Goal: Transaction & Acquisition: Purchase product/service

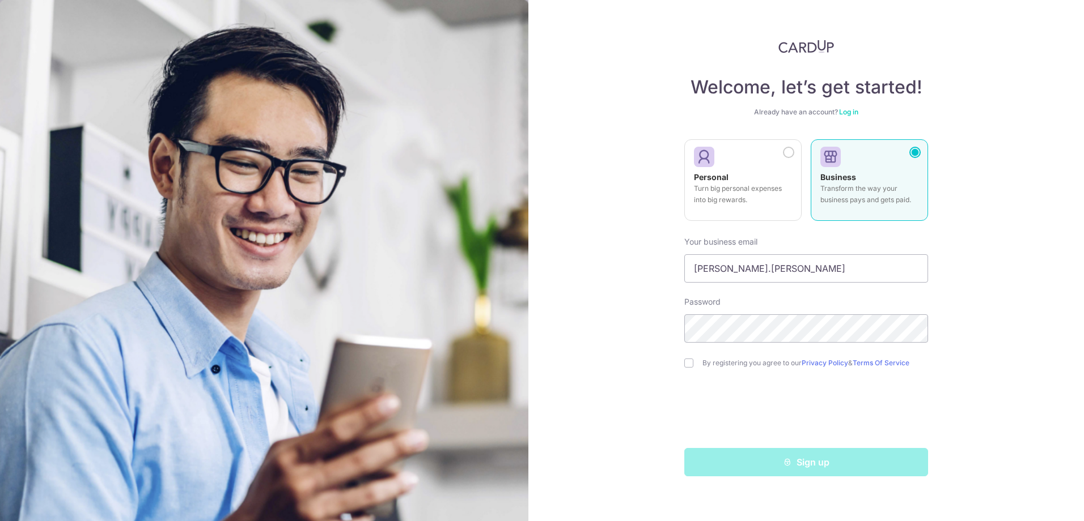
type input "camilla.wong@keym.sg"
drag, startPoint x: 929, startPoint y: 370, endPoint x: 939, endPoint y: 370, distance: 9.7
click at [929, 370] on div at bounding box center [827, 392] width 232 height 98
click at [687, 365] on input "checkbox" at bounding box center [688, 363] width 9 height 9
checkbox input "true"
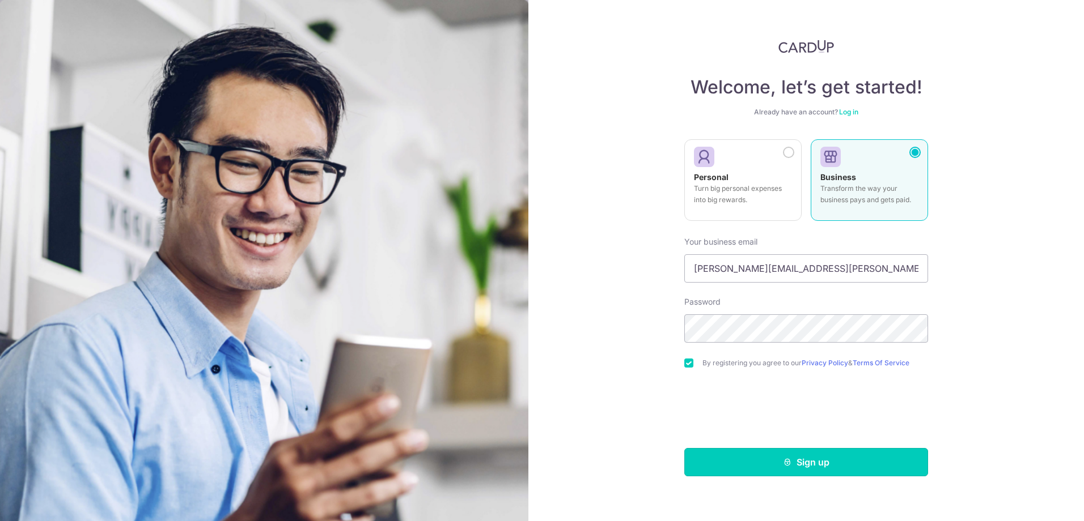
drag, startPoint x: 787, startPoint y: 458, endPoint x: 806, endPoint y: 464, distance: 19.9
click at [786, 458] on icon "submit" at bounding box center [787, 462] width 9 height 9
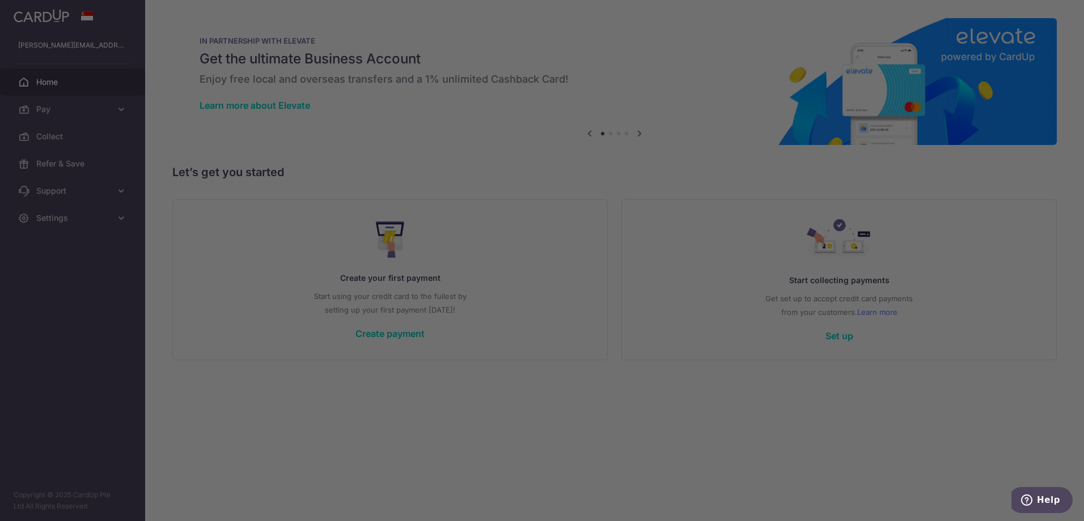
click at [1066, 20] on div at bounding box center [542, 25] width 1084 height 51
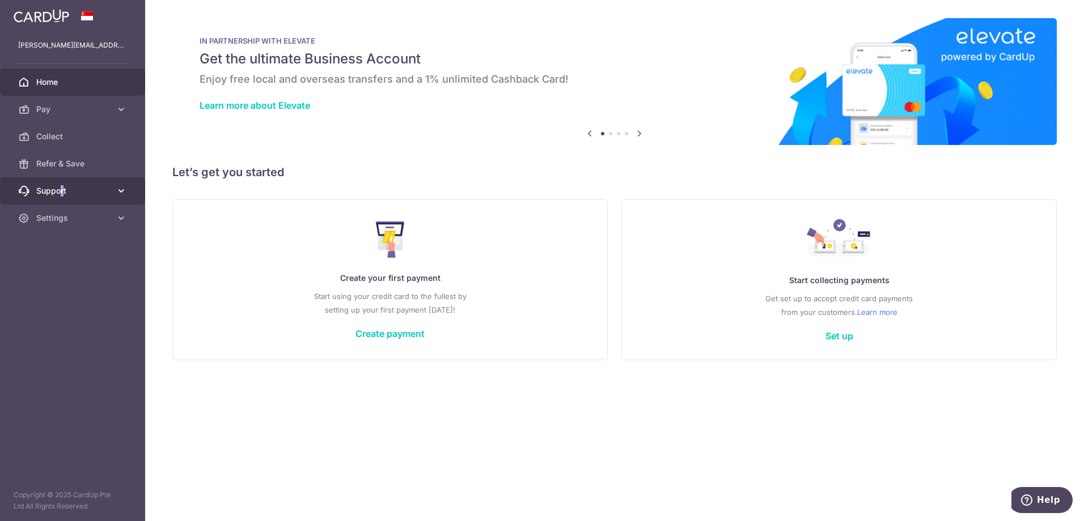
click at [62, 189] on span "Support" at bounding box center [73, 190] width 75 height 11
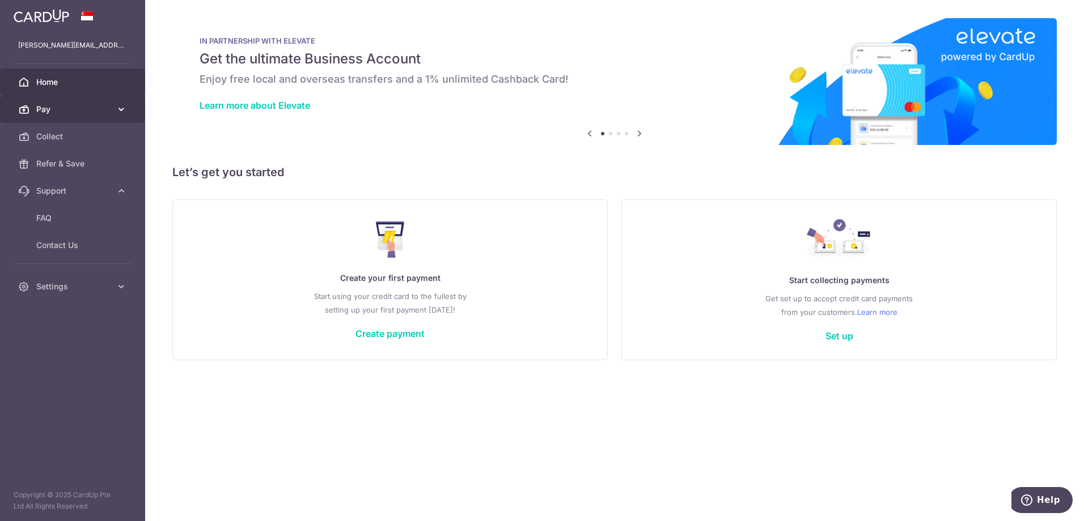
drag, startPoint x: 62, startPoint y: 189, endPoint x: 56, endPoint y: 108, distance: 81.3
click at [56, 107] on span "Pay" at bounding box center [73, 109] width 75 height 11
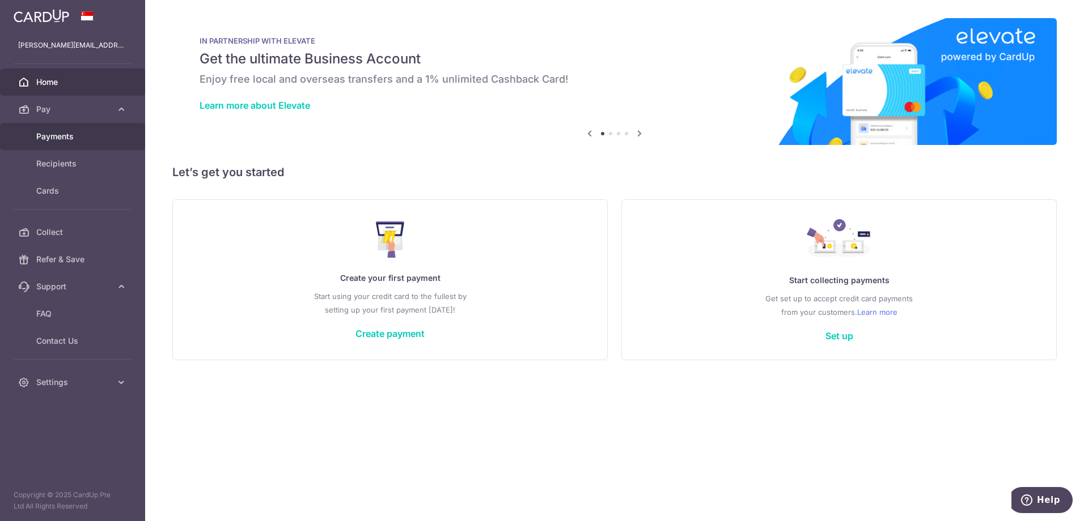
click at [52, 133] on span "Payments" at bounding box center [73, 136] width 75 height 11
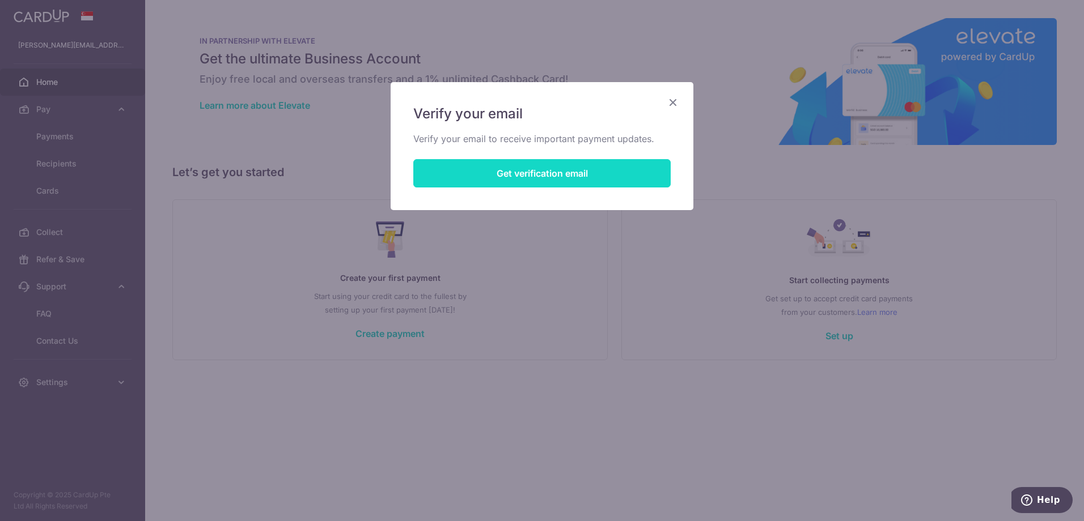
click at [536, 177] on button "Get verification email" at bounding box center [541, 173] width 257 height 28
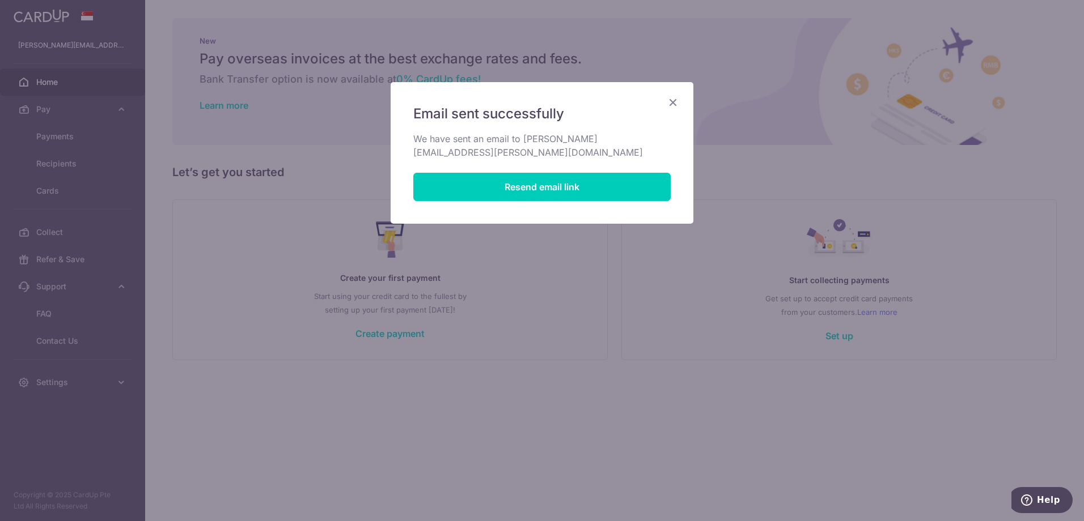
click at [671, 99] on icon "Close" at bounding box center [673, 102] width 14 height 14
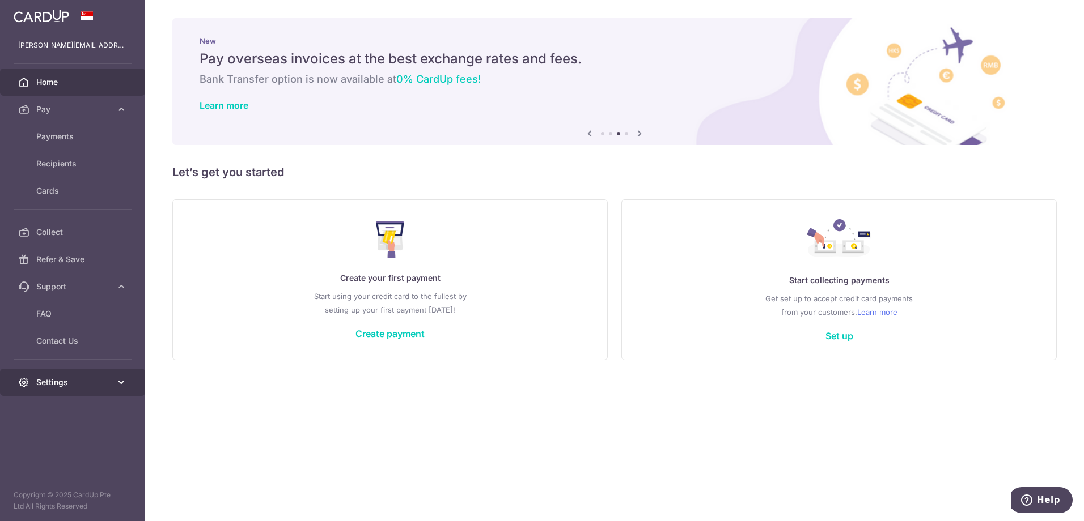
click at [124, 382] on icon at bounding box center [121, 382] width 11 height 11
click at [47, 439] on span "Logout" at bounding box center [73, 436] width 75 height 11
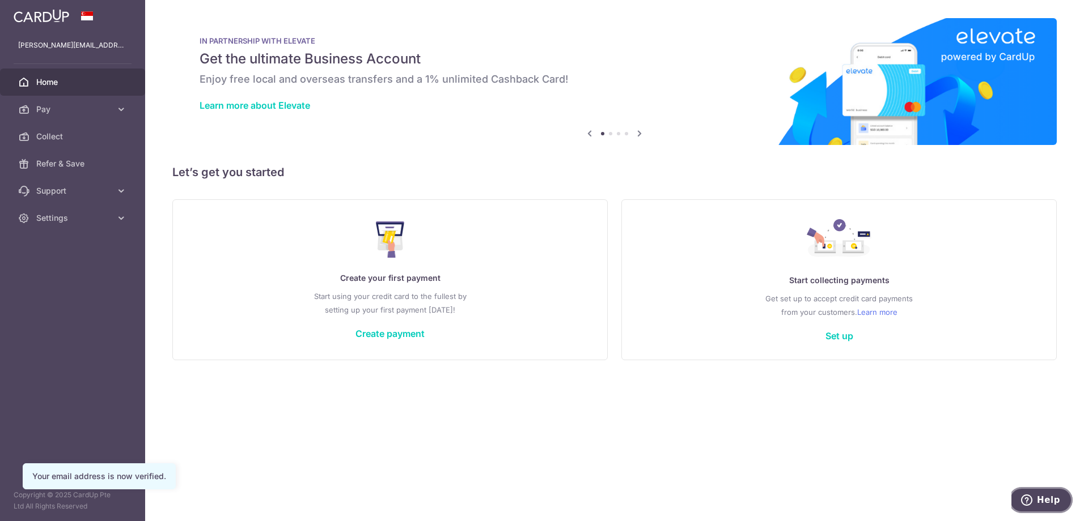
click at [1031, 498] on icon "Help" at bounding box center [1026, 500] width 11 height 11
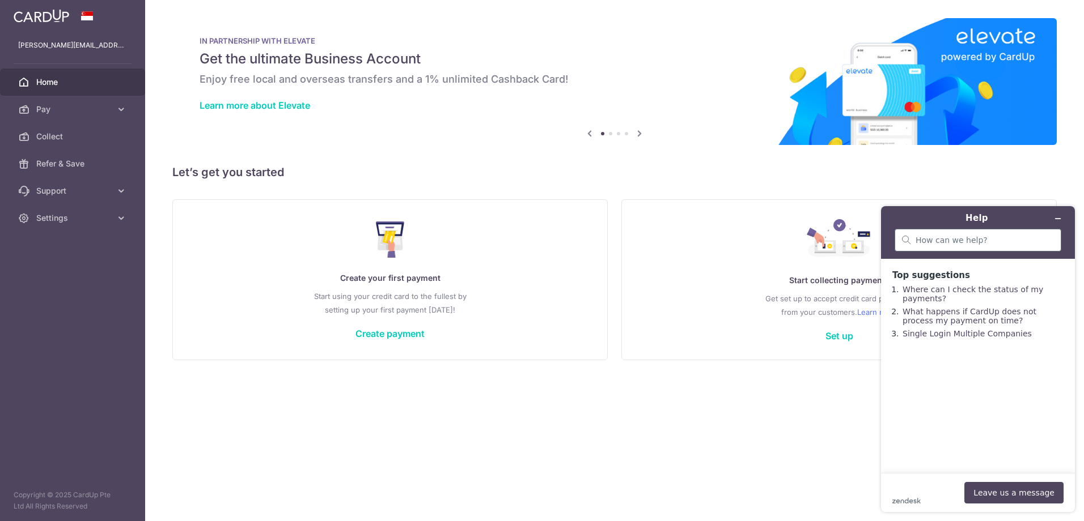
click at [941, 249] on div at bounding box center [977, 240] width 167 height 23
type input "how to pay GST"
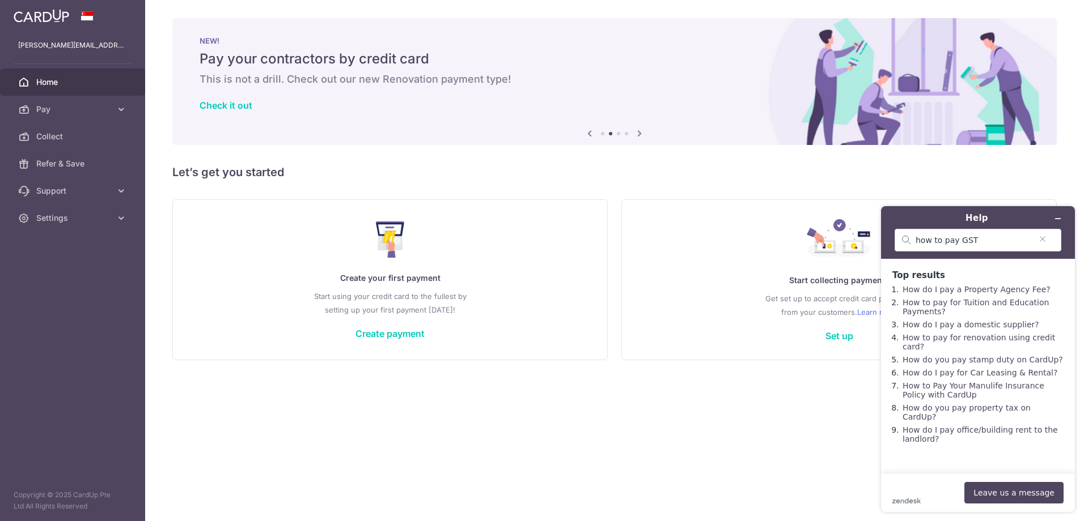
click at [742, 315] on p "Get set up to accept credit card payments from your customers. Learn more" at bounding box center [838, 305] width 389 height 27
click at [1042, 235] on icon "Clear search" at bounding box center [1042, 239] width 9 height 8
click at [404, 336] on link "Create payment" at bounding box center [389, 333] width 69 height 11
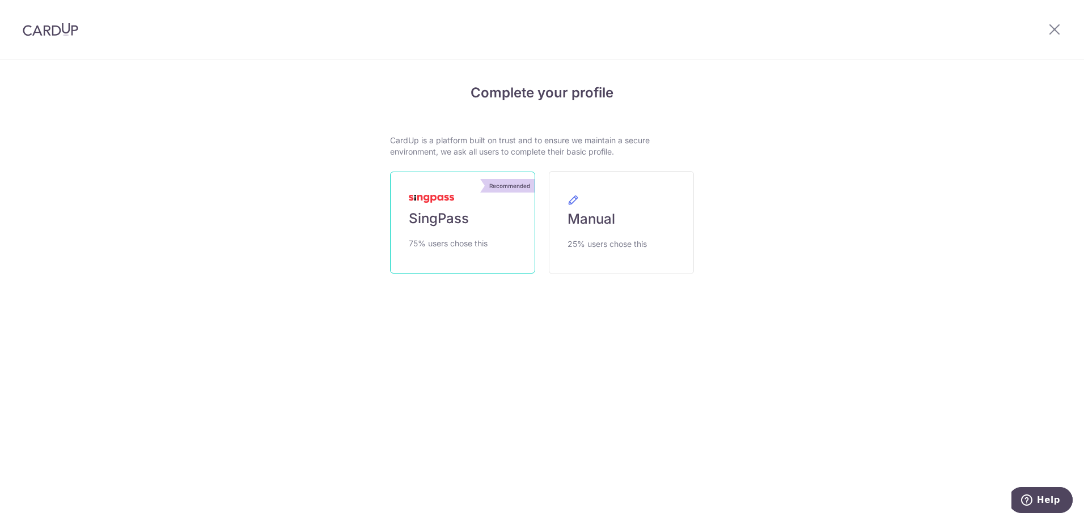
click at [439, 212] on span "SingPass" at bounding box center [439, 219] width 60 height 18
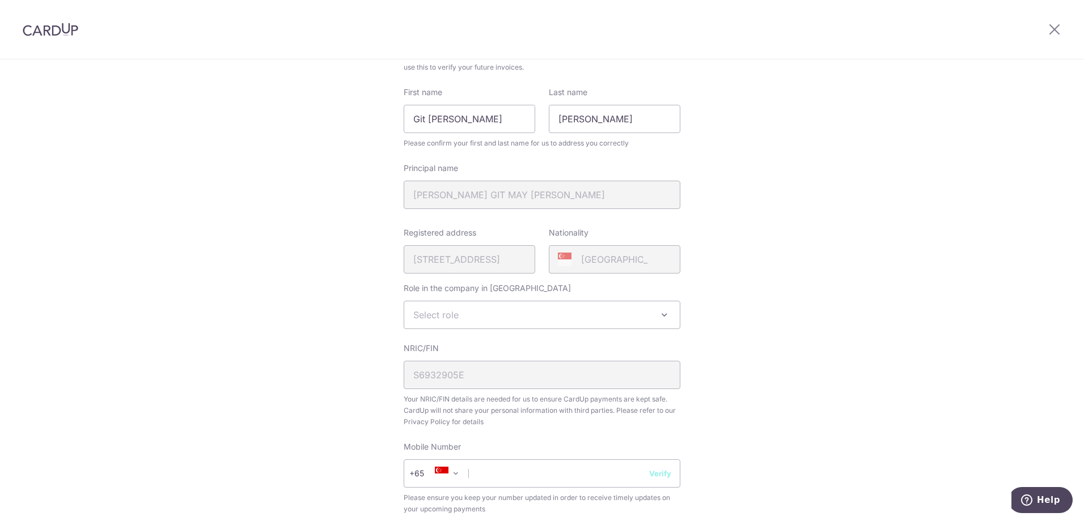
scroll to position [113, 0]
click at [632, 322] on span "Select role" at bounding box center [541, 318] width 275 height 27
drag, startPoint x: 554, startPoint y: 374, endPoint x: 580, endPoint y: 364, distance: 27.3
select select "director"
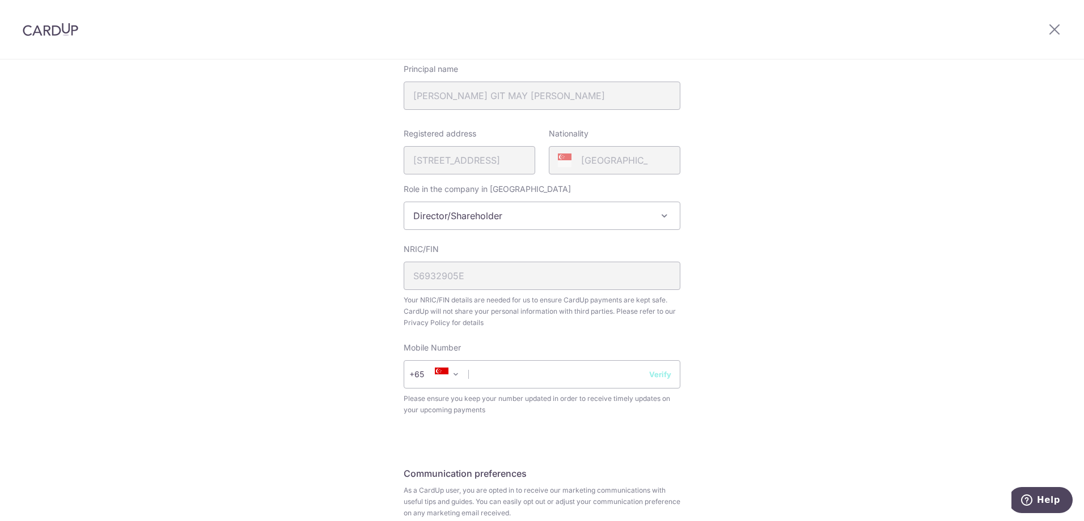
scroll to position [227, 0]
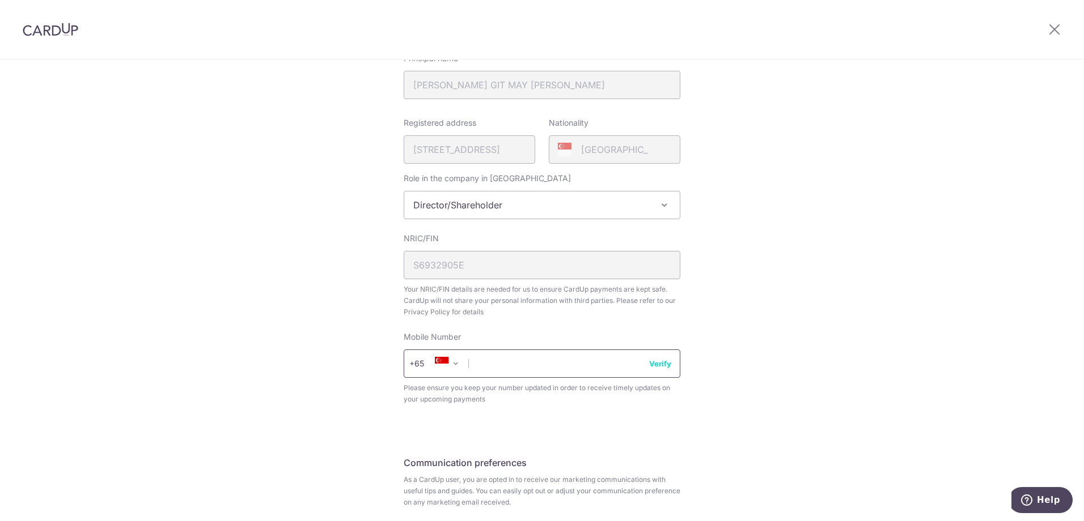
click at [546, 367] on input "text" at bounding box center [542, 364] width 277 height 28
type input "98328362"
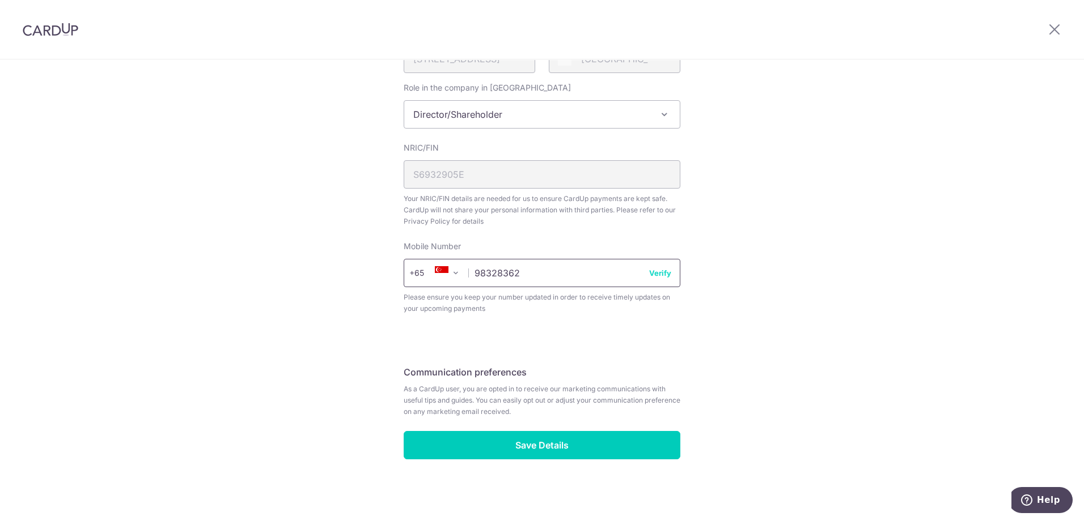
scroll to position [318, 0]
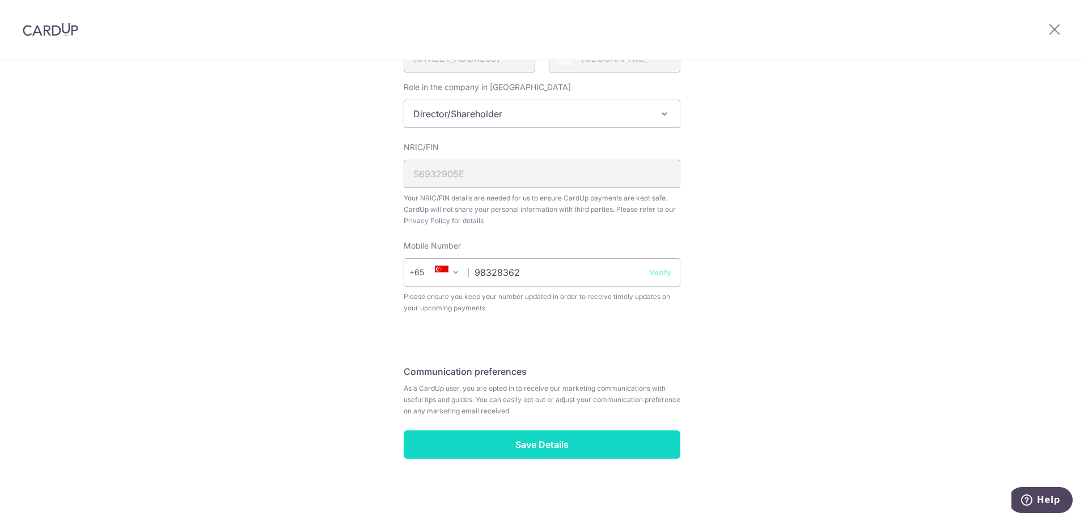
click at [521, 444] on input "Save Details" at bounding box center [542, 445] width 277 height 28
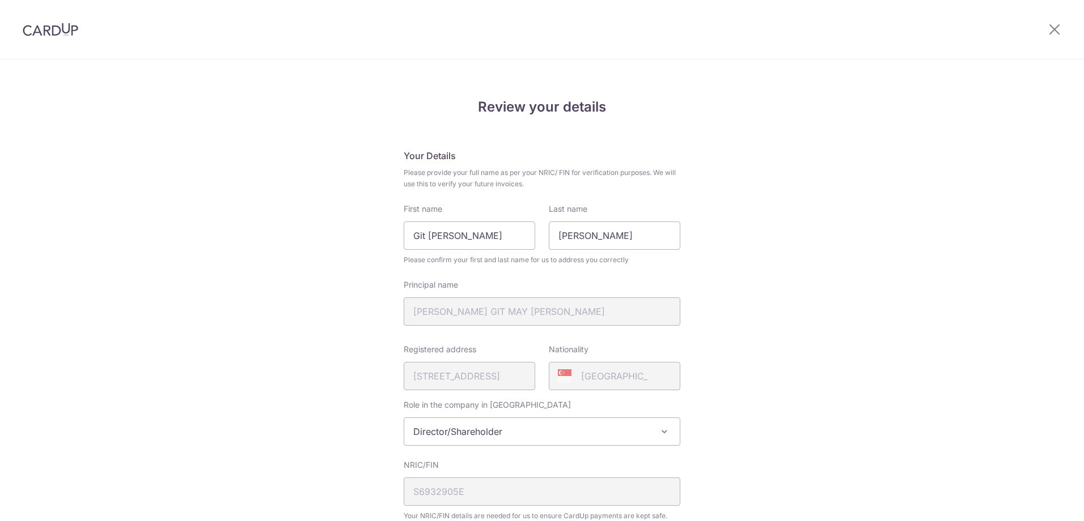
scroll to position [334, 0]
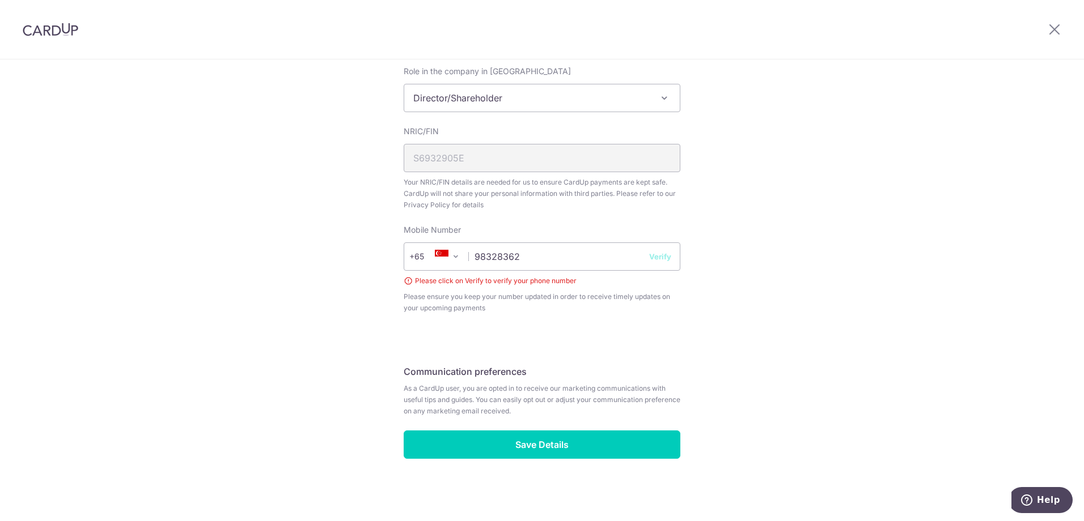
click at [661, 256] on button "Verify" at bounding box center [660, 256] width 22 height 11
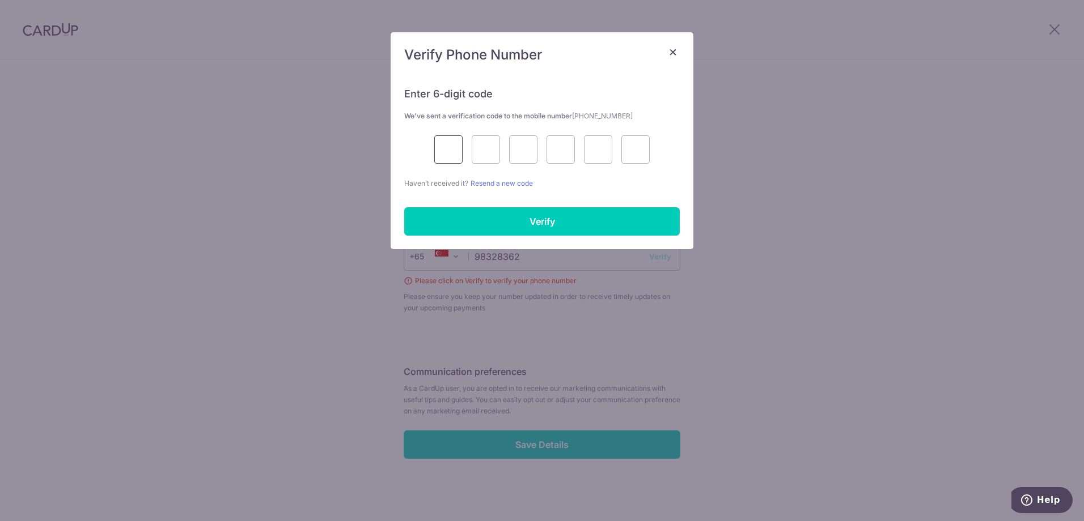
click at [440, 143] on input "text" at bounding box center [448, 149] width 28 height 28
type input "2"
type input "8"
type input "5"
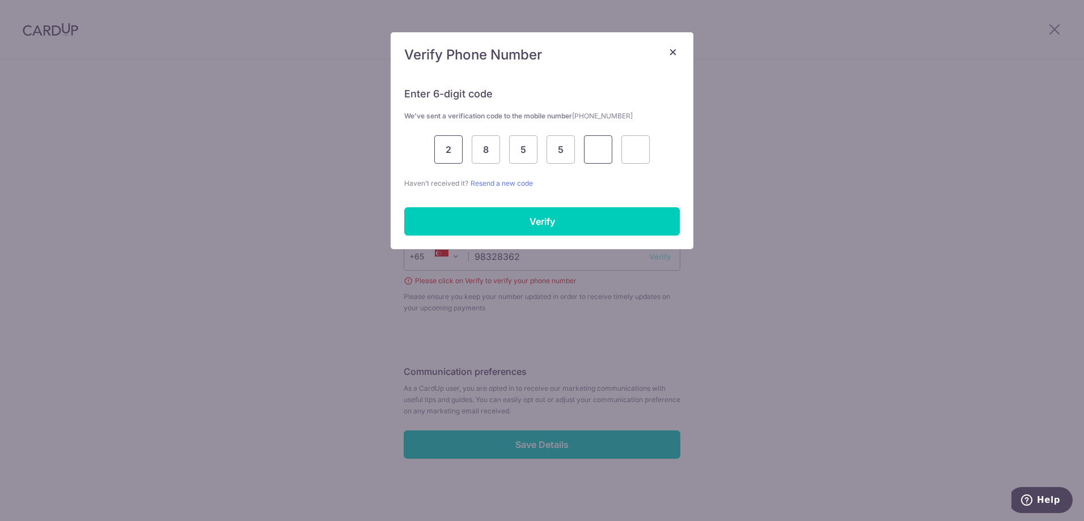
type input "2"
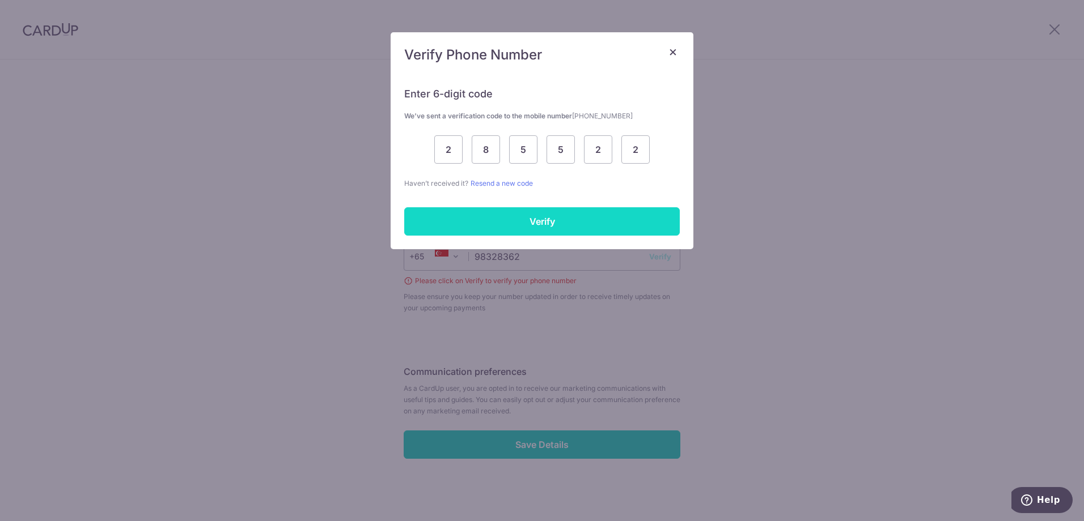
click at [486, 224] on input "Verify" at bounding box center [541, 221] width 275 height 28
click at [589, 214] on input "Verify" at bounding box center [541, 221] width 275 height 28
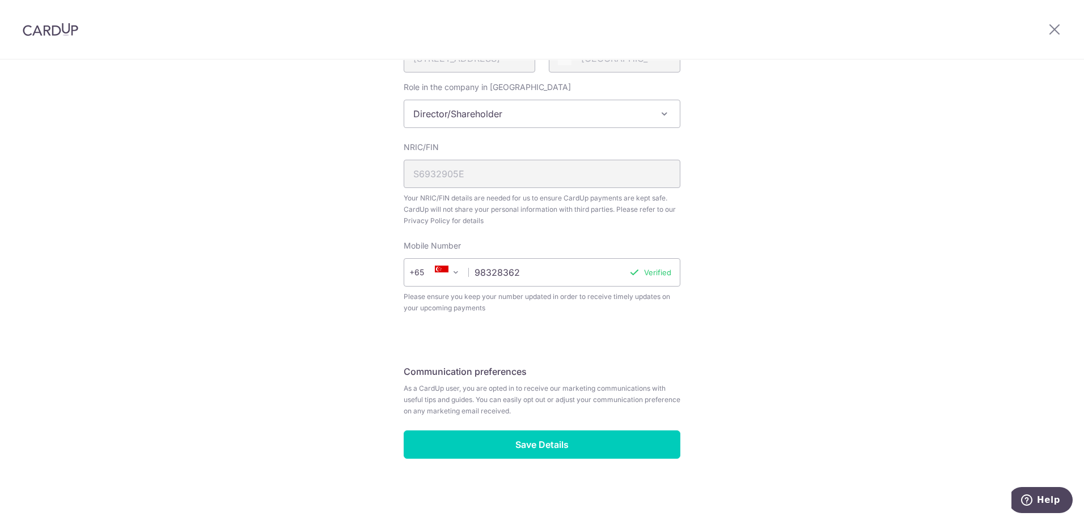
scroll to position [318, 0]
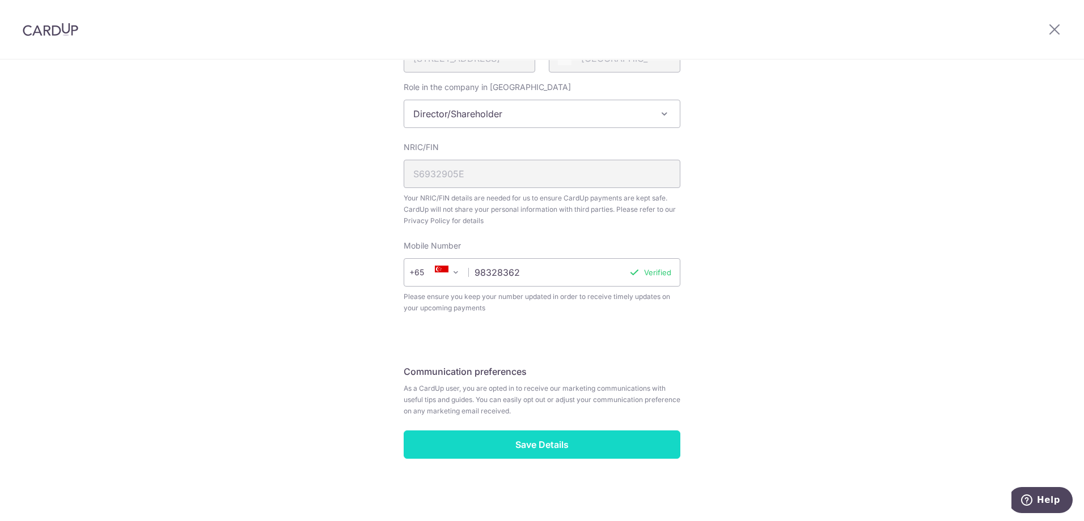
click at [556, 449] on input "Save Details" at bounding box center [542, 445] width 277 height 28
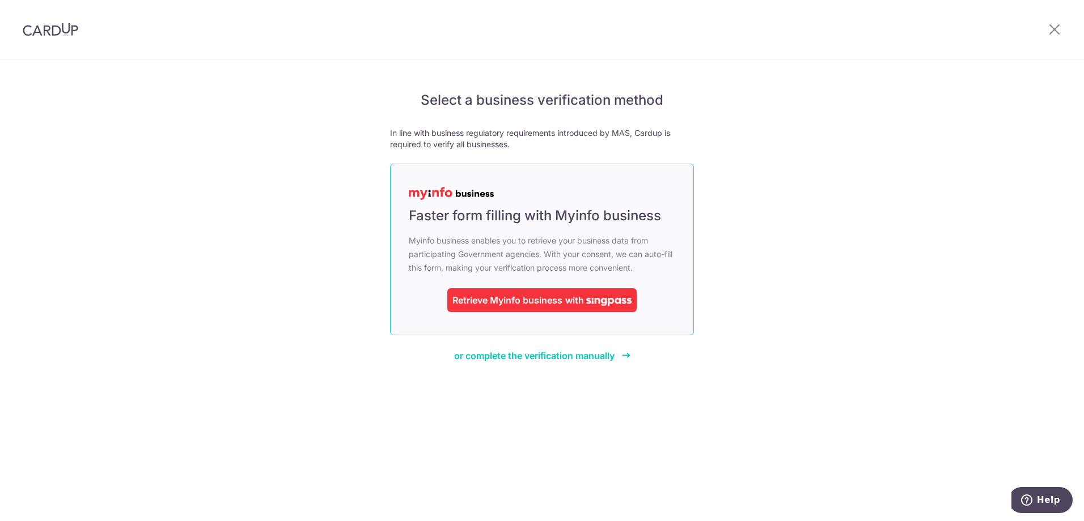
click at [571, 299] on span "with" at bounding box center [574, 300] width 19 height 11
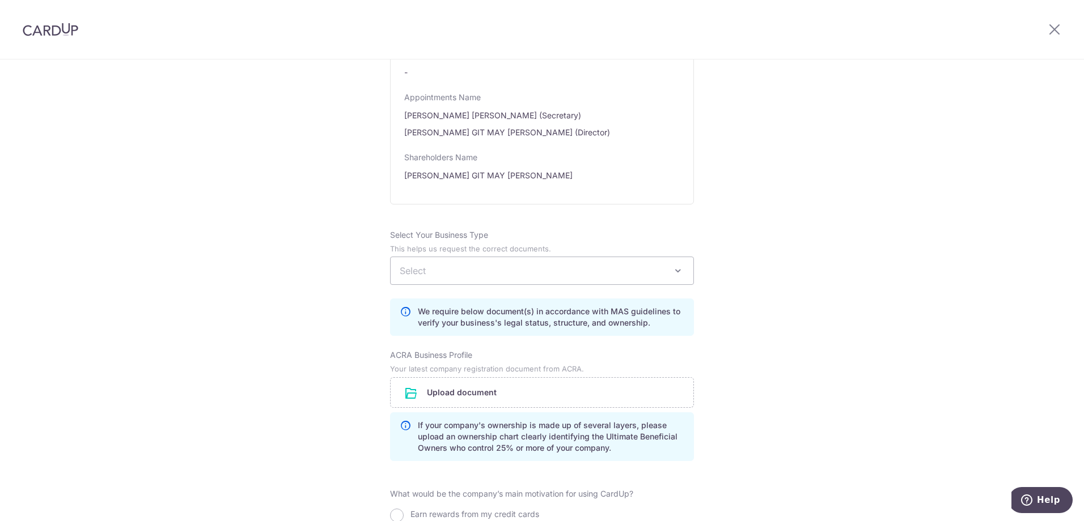
scroll to position [623, 0]
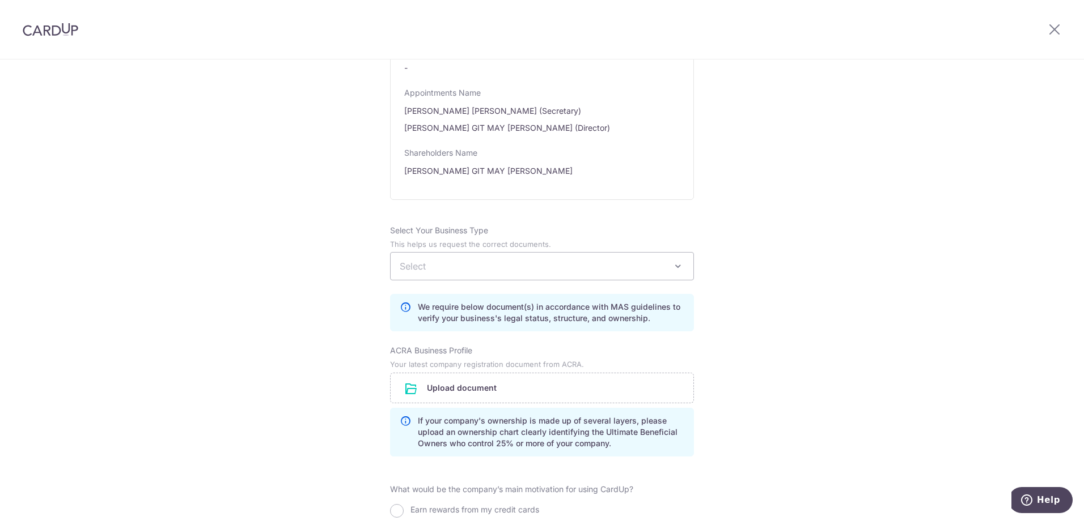
click at [617, 266] on span "Select" at bounding box center [541, 266] width 303 height 27
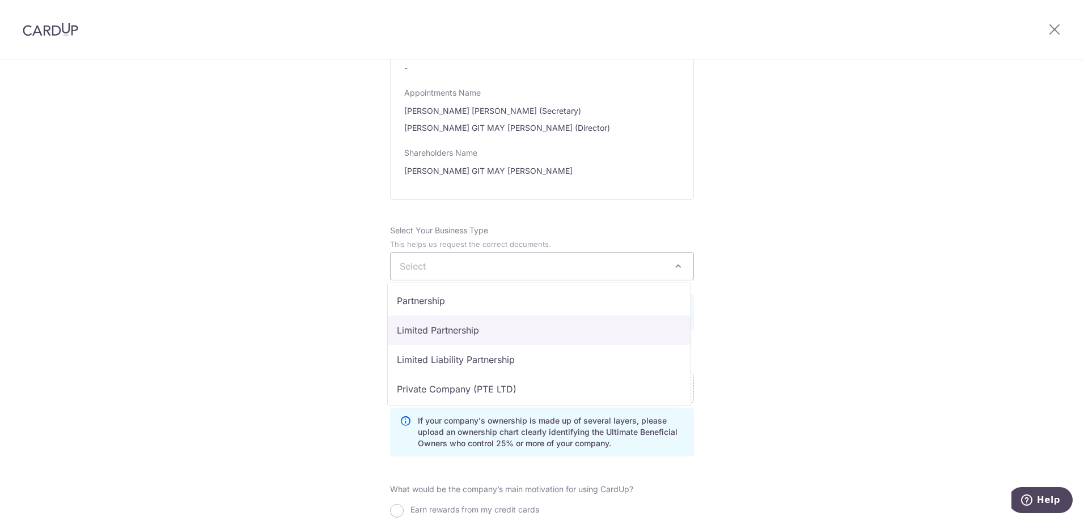
scroll to position [57, 0]
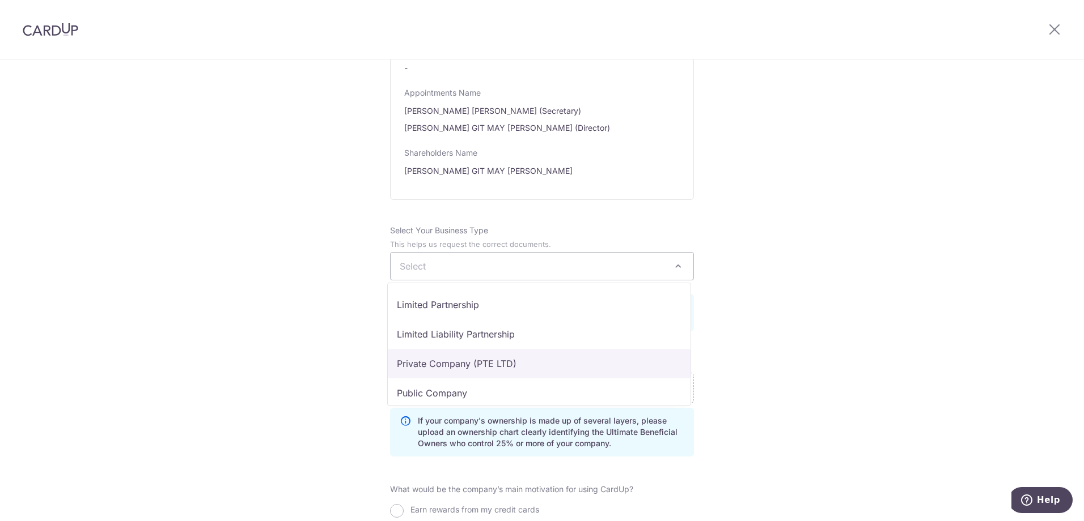
select select "Private Company (PTE LTD)"
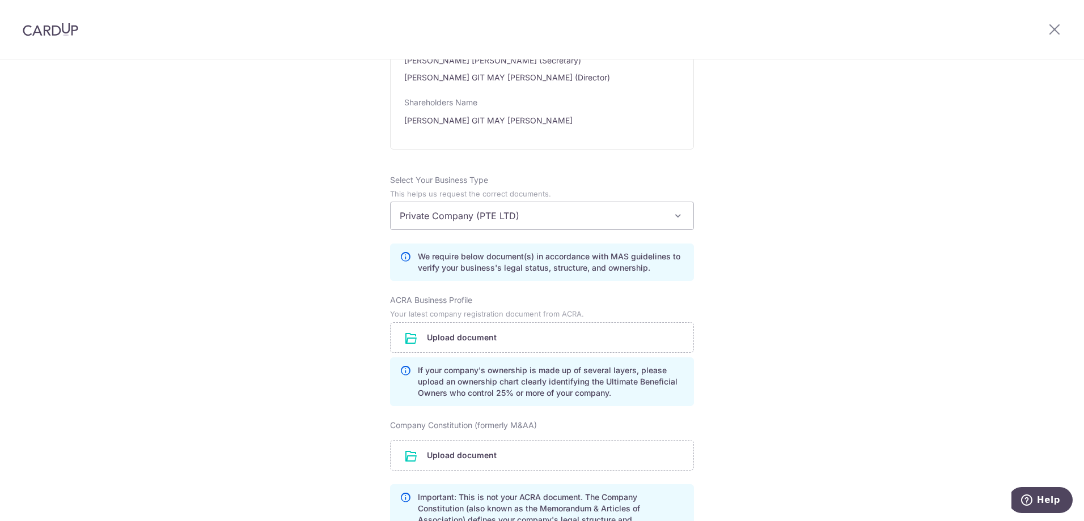
scroll to position [737, 0]
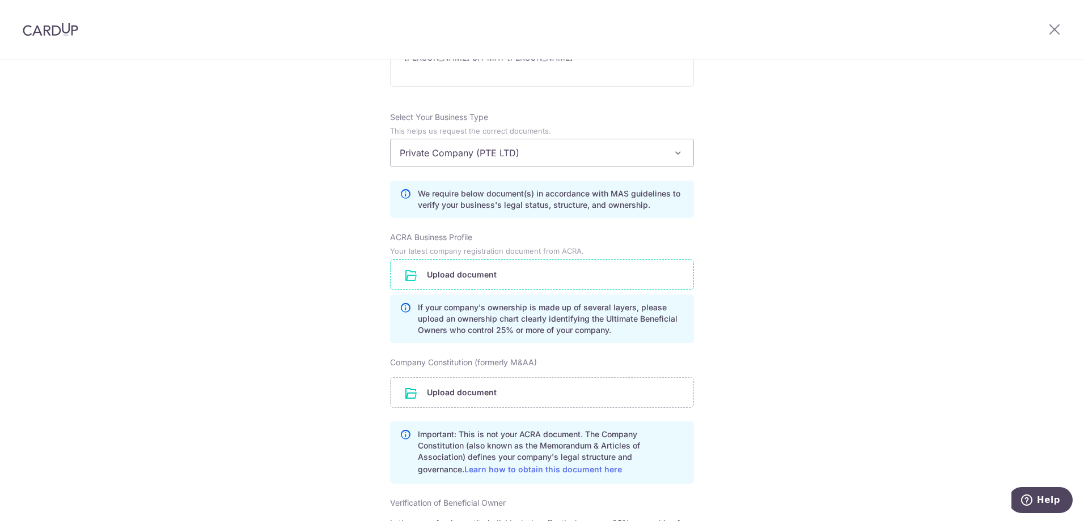
click at [448, 271] on input "file" at bounding box center [541, 274] width 303 height 29
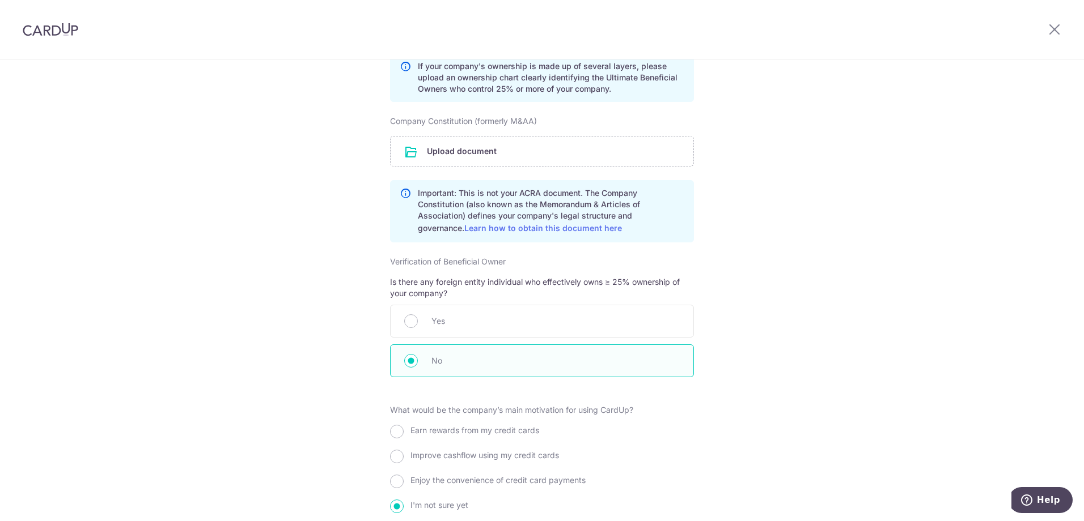
scroll to position [850, 0]
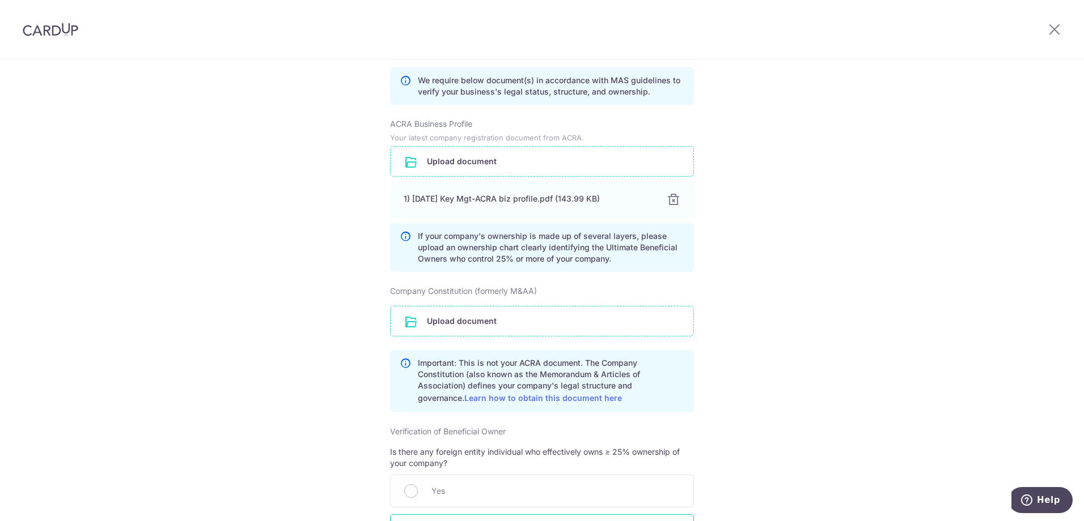
click at [483, 312] on input "file" at bounding box center [541, 321] width 303 height 29
click at [469, 319] on input "file" at bounding box center [541, 321] width 303 height 29
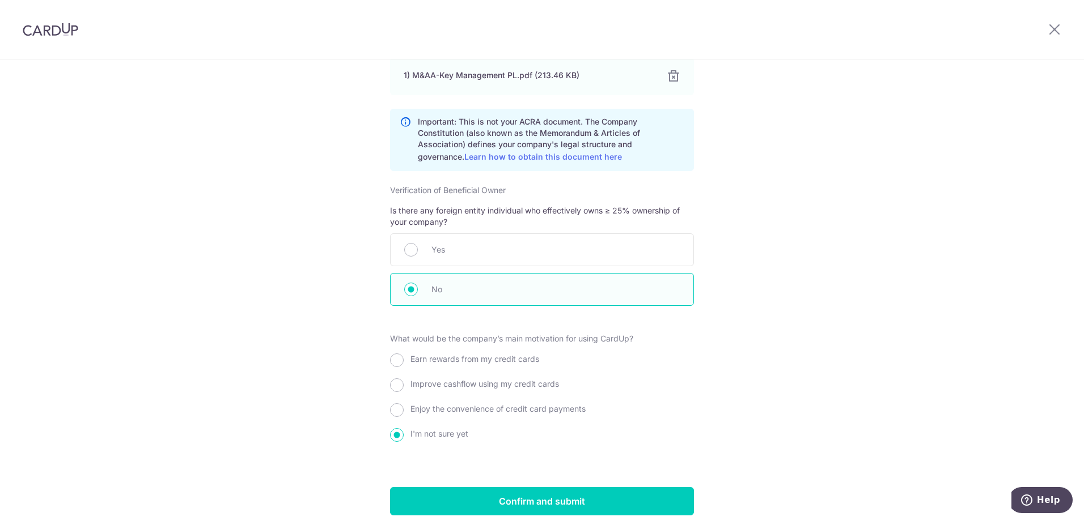
scroll to position [1181, 0]
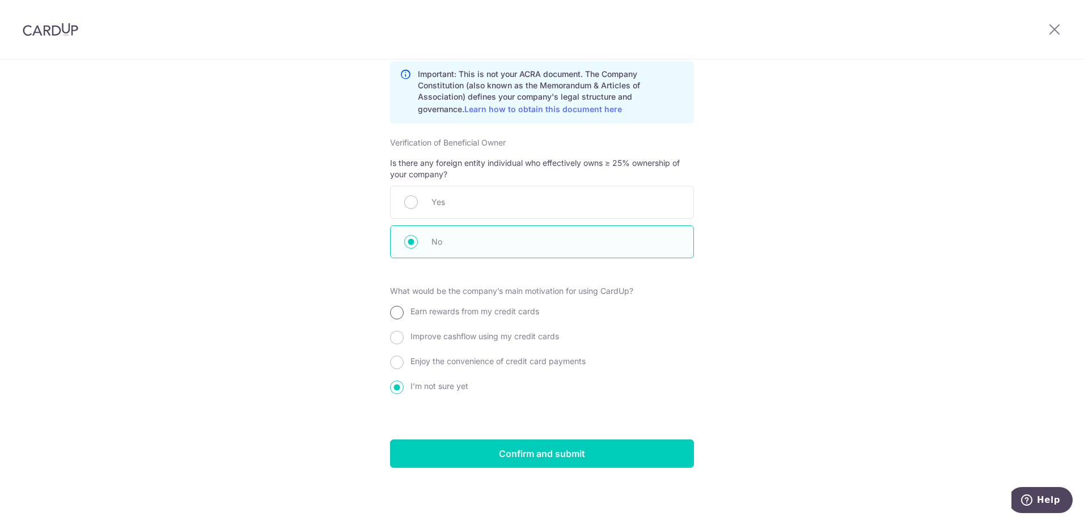
click at [392, 316] on input "Earn rewards from my credit cards" at bounding box center [397, 313] width 14 height 14
radio input "true"
click at [546, 448] on input "Confirm and submit" at bounding box center [542, 454] width 304 height 28
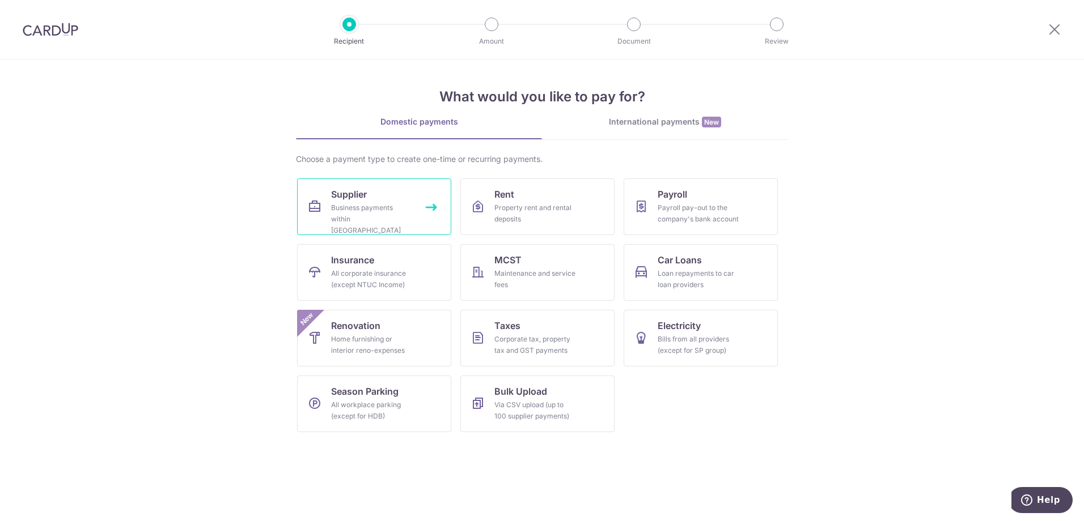
click at [329, 198] on link "Supplier Business payments within Singapore" at bounding box center [374, 207] width 154 height 57
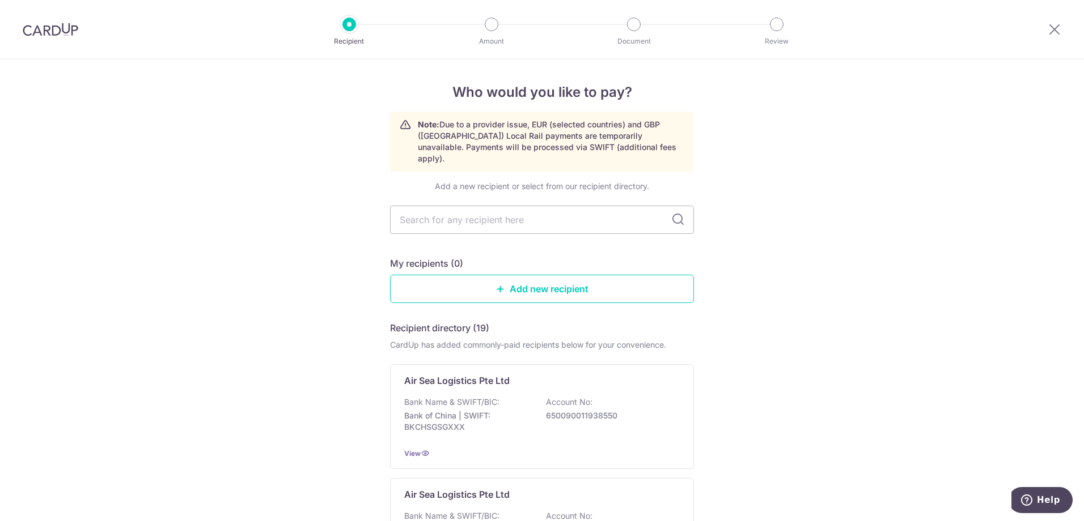
click at [346, 25] on div at bounding box center [349, 25] width 14 height 14
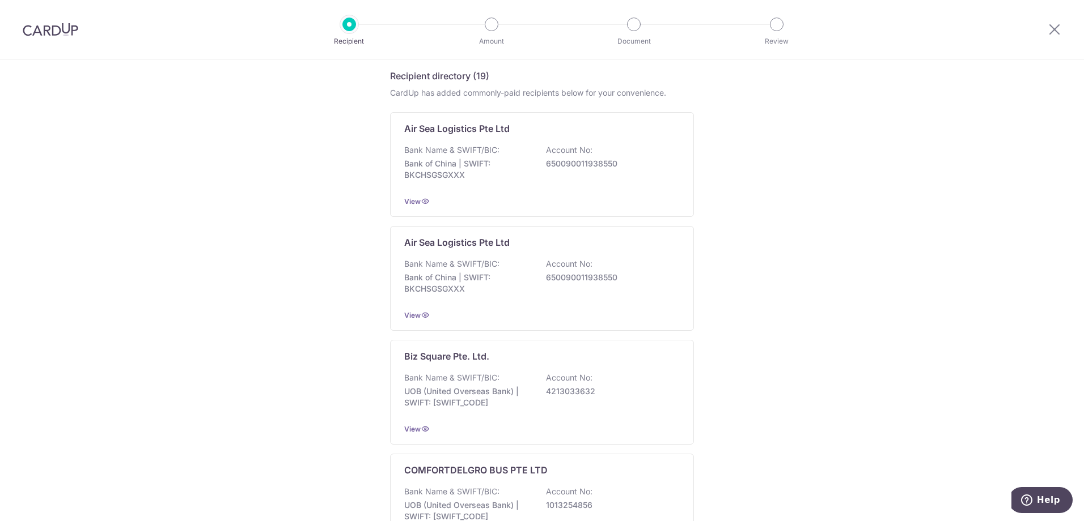
scroll to position [397, 0]
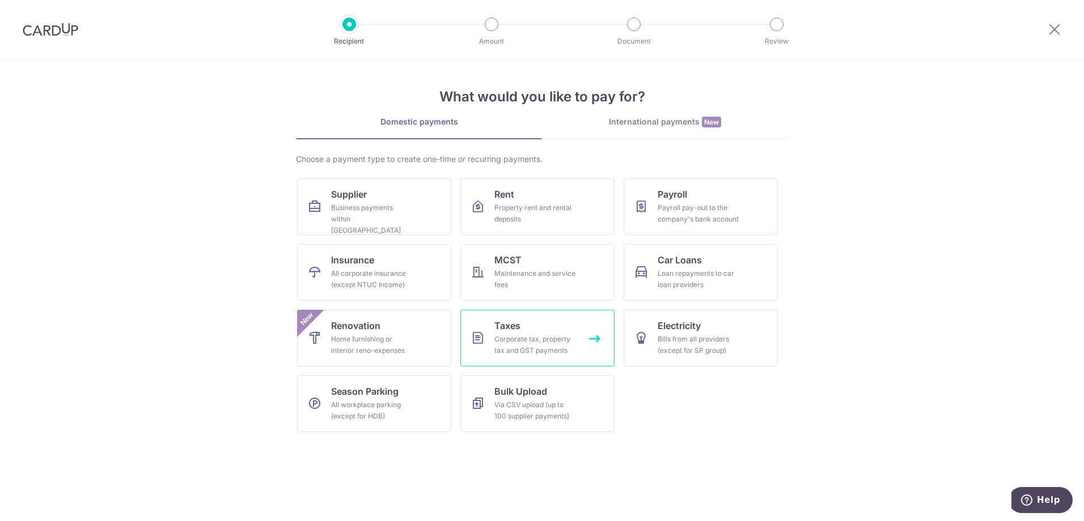
click at [550, 325] on link "Taxes Corporate tax, property tax and GST payments" at bounding box center [537, 338] width 154 height 57
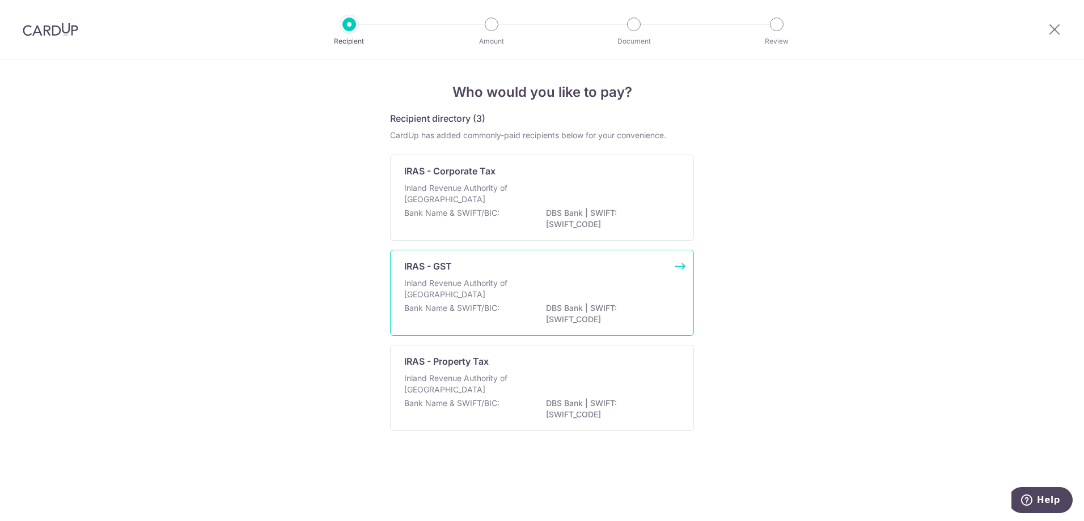
click at [535, 291] on div "Inland Revenue Authority of [GEOGRAPHIC_DATA]" at bounding box center [541, 290] width 275 height 25
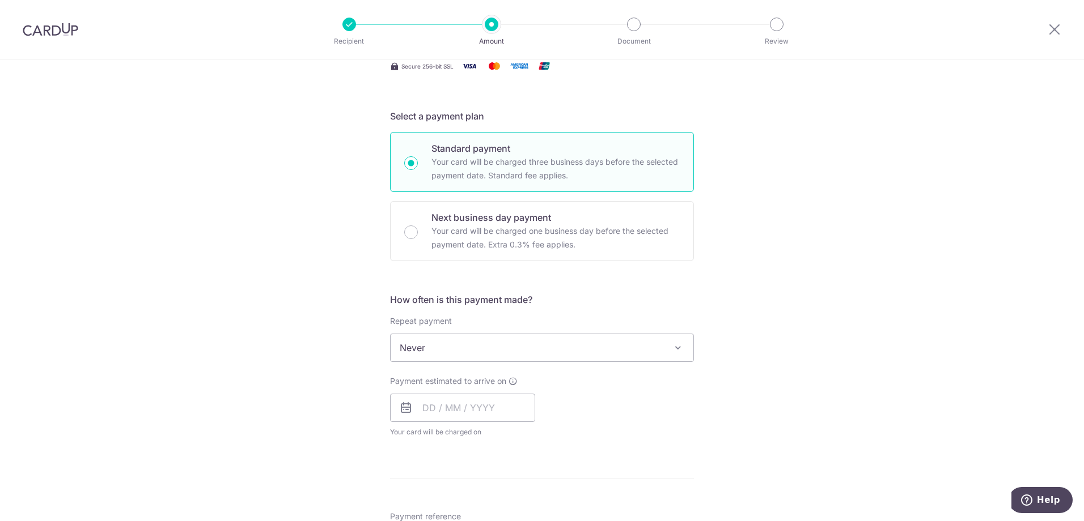
scroll to position [340, 0]
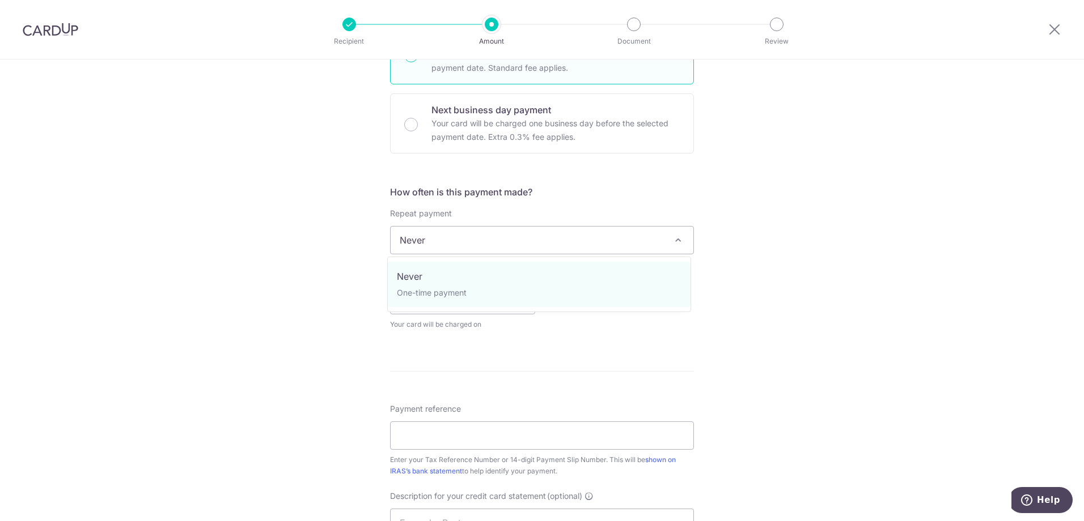
click at [651, 231] on span "Never" at bounding box center [541, 240] width 303 height 27
click at [661, 236] on span "Never" at bounding box center [541, 240] width 303 height 27
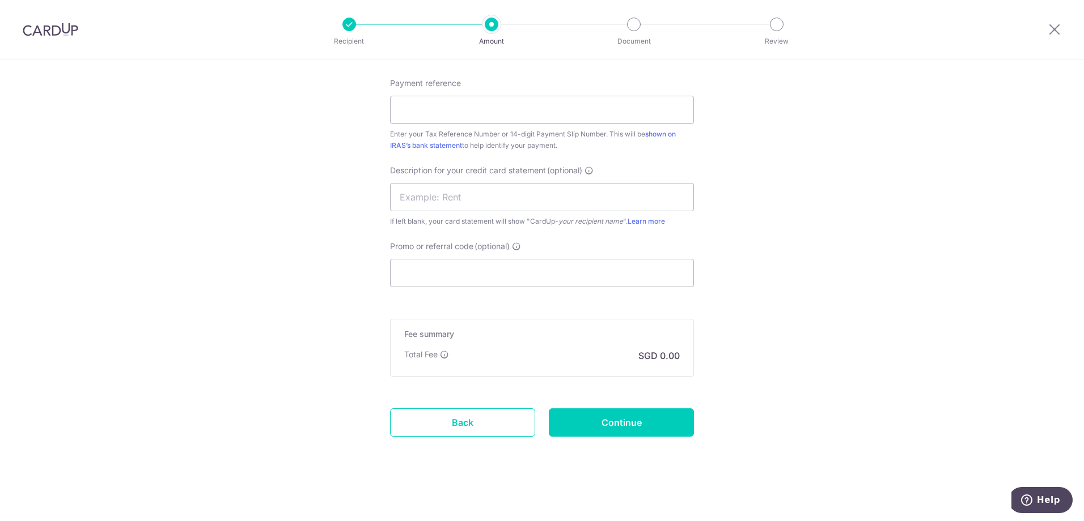
scroll to position [666, 0]
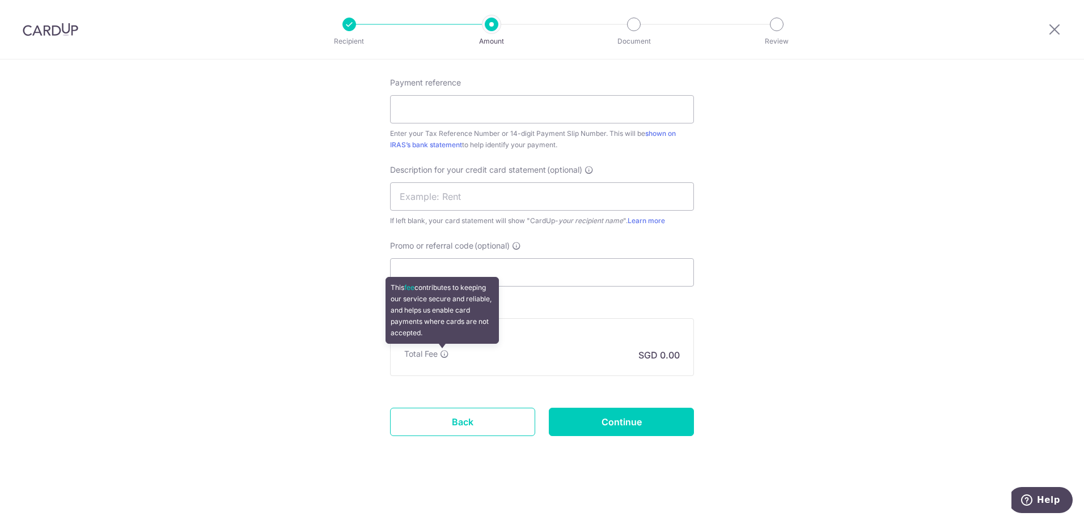
click at [443, 354] on icon at bounding box center [444, 354] width 9 height 9
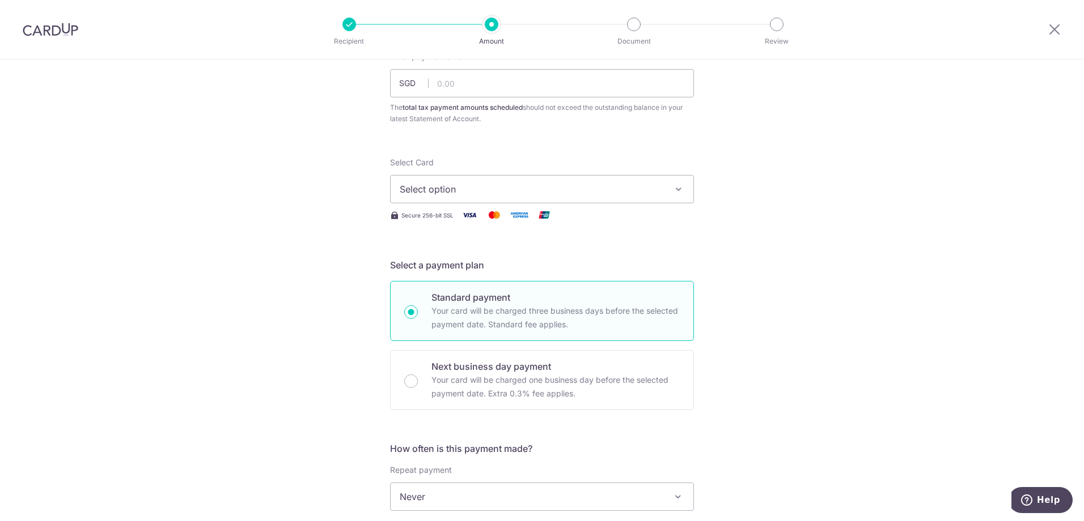
scroll to position [0, 0]
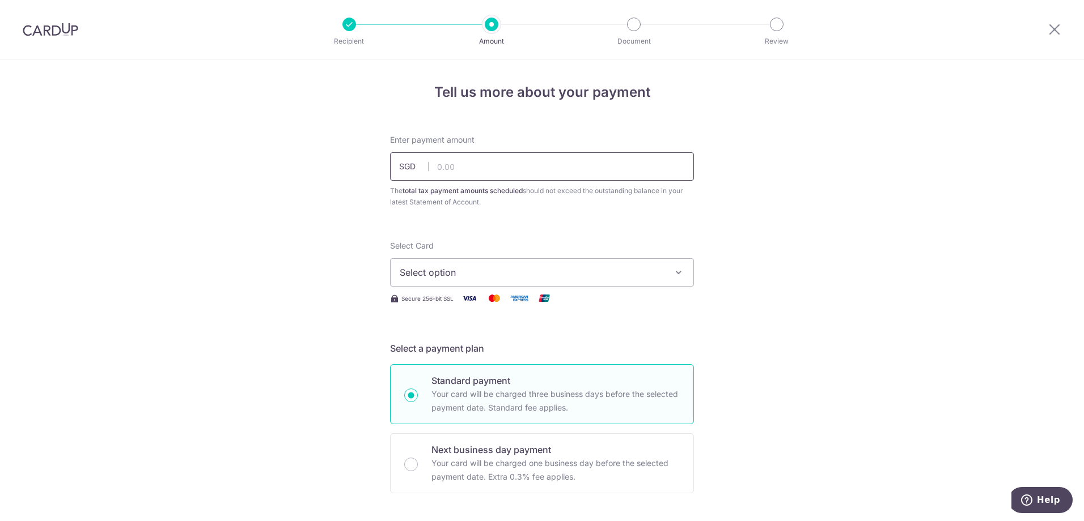
click at [442, 160] on input "text" at bounding box center [542, 166] width 304 height 28
type input "10,000.00"
click at [616, 300] on div "Secure 256-bit SSL" at bounding box center [542, 298] width 304 height 14
click at [676, 273] on icon "button" at bounding box center [678, 272] width 11 height 11
click at [545, 303] on span "Add credit card" at bounding box center [552, 304] width 264 height 11
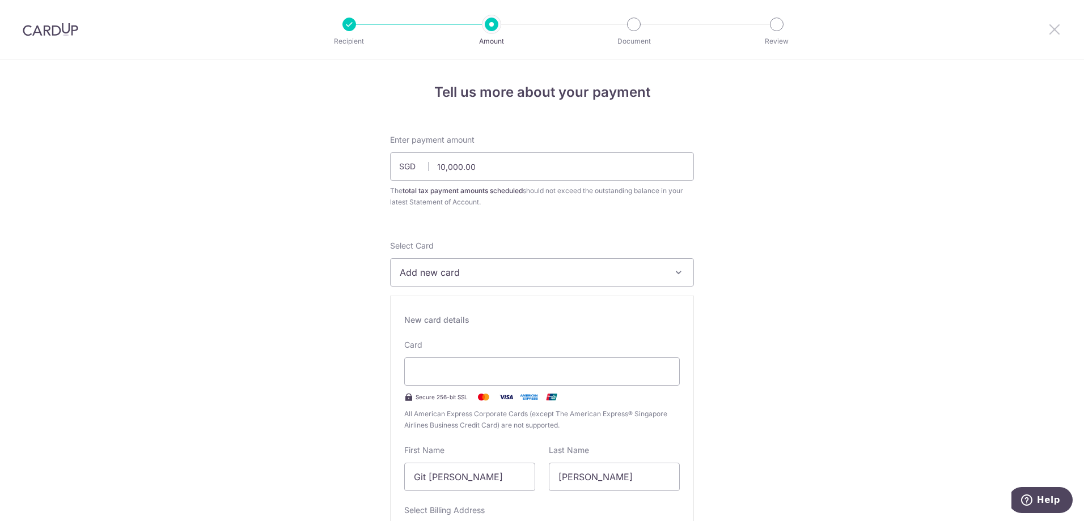
drag, startPoint x: 1051, startPoint y: 27, endPoint x: 640, endPoint y: 39, distance: 411.6
click at [1051, 27] on icon at bounding box center [1054, 29] width 14 height 14
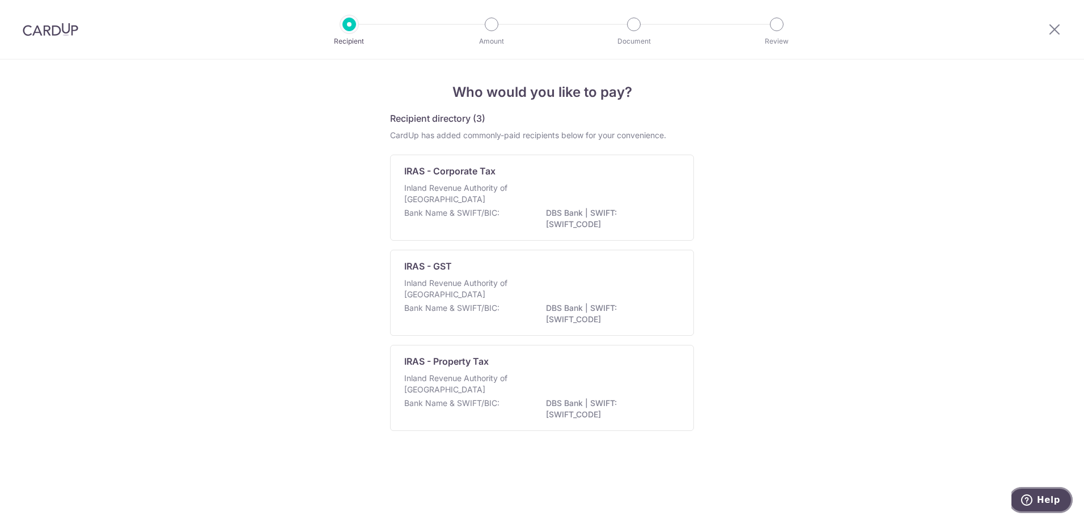
click at [1034, 494] on button "Help" at bounding box center [1040, 500] width 64 height 26
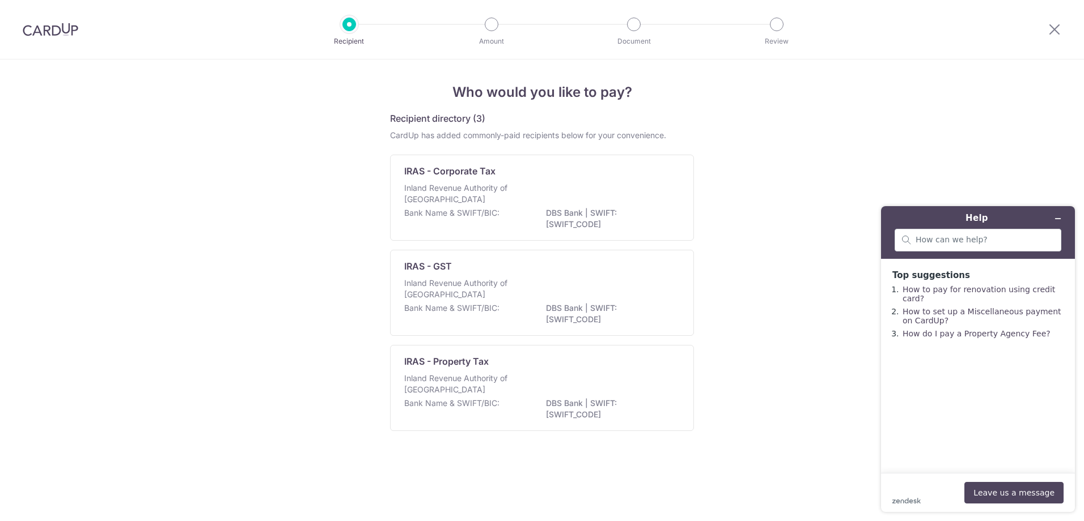
click at [759, 163] on div "Who would you like to pay? Recipient directory (3) CardUp has added commonly-pa…" at bounding box center [542, 291] width 1084 height 462
click at [1056, 26] on icon at bounding box center [1054, 29] width 14 height 14
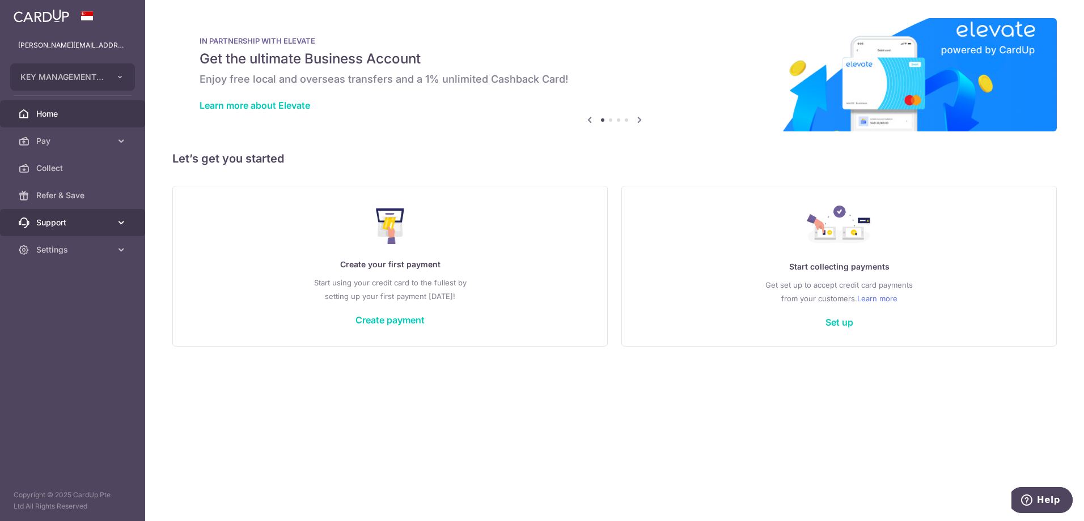
click at [114, 218] on link "Support" at bounding box center [72, 222] width 145 height 27
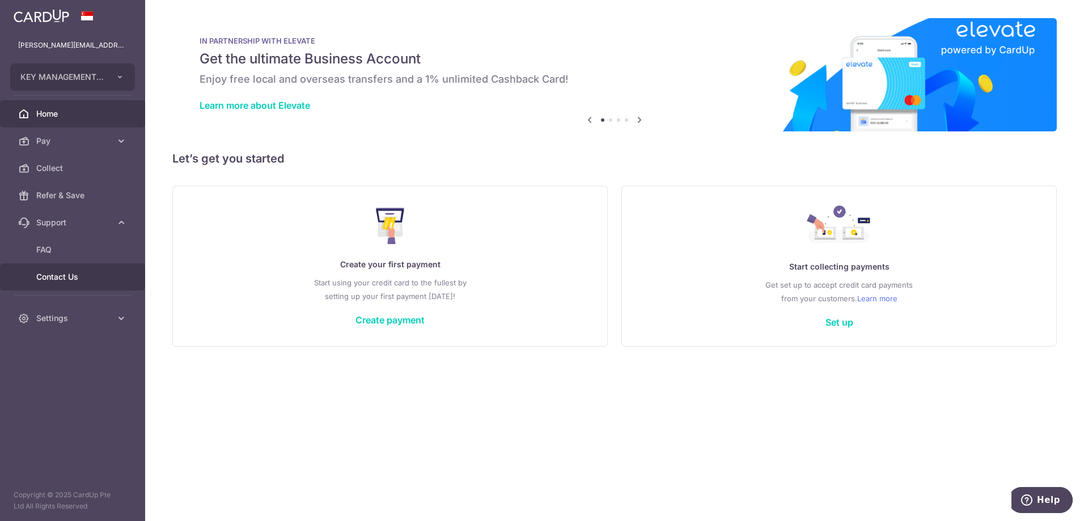
click at [56, 277] on span "Contact Us" at bounding box center [73, 276] width 75 height 11
click at [117, 80] on icon "button" at bounding box center [120, 77] width 9 height 9
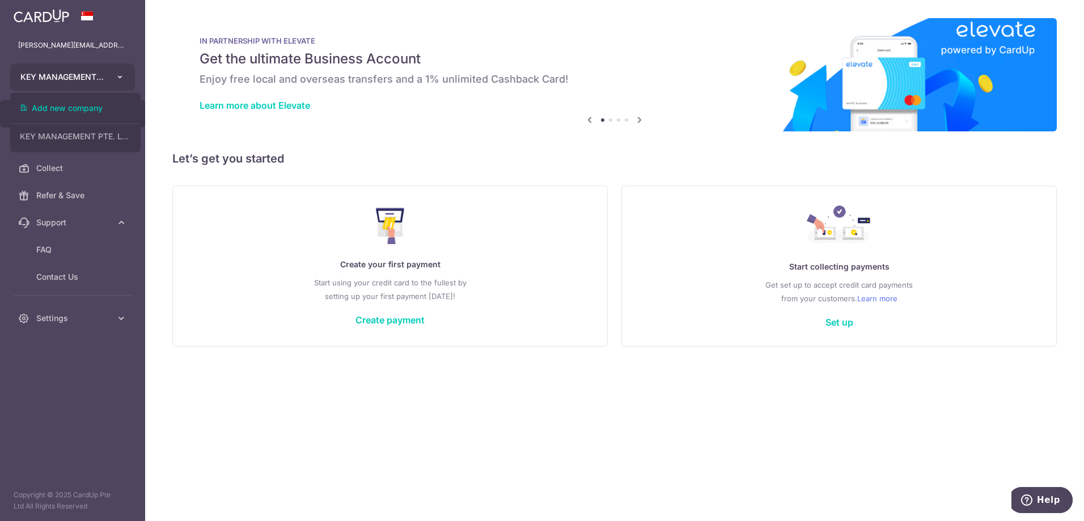
click at [121, 76] on icon "button" at bounding box center [120, 77] width 9 height 9
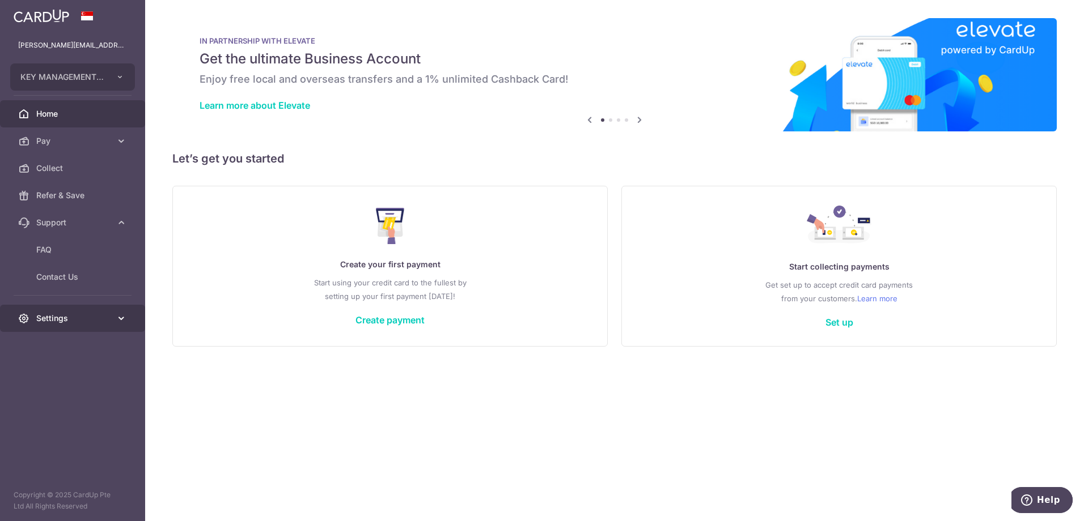
click at [118, 315] on icon at bounding box center [121, 318] width 11 height 11
click at [49, 372] on span "Logout" at bounding box center [73, 372] width 75 height 11
